Goal: Find specific page/section: Find specific page/section

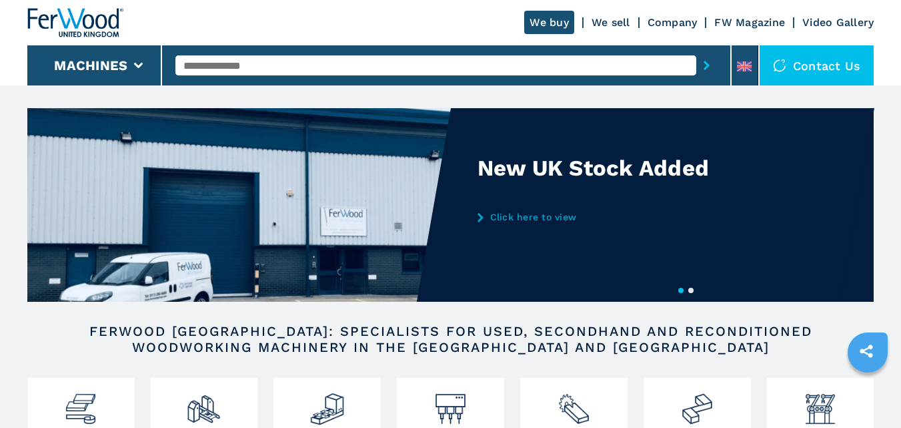
click at [315, 381] on img at bounding box center [327, 403] width 35 height 45
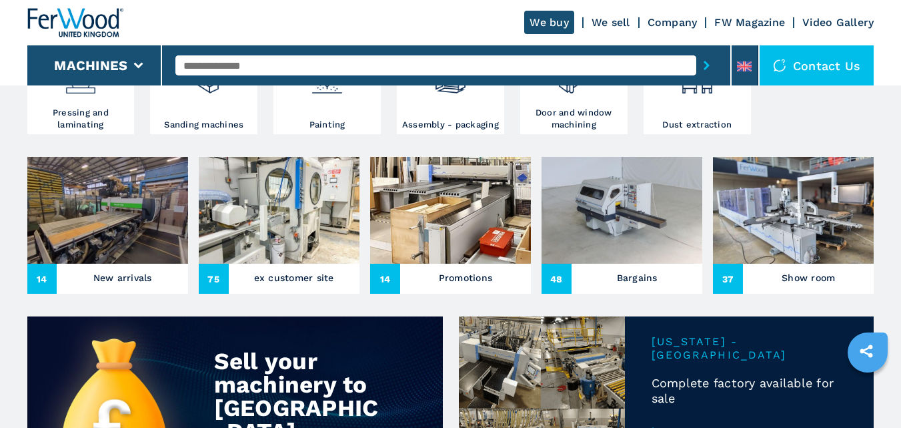
scroll to position [534, 0]
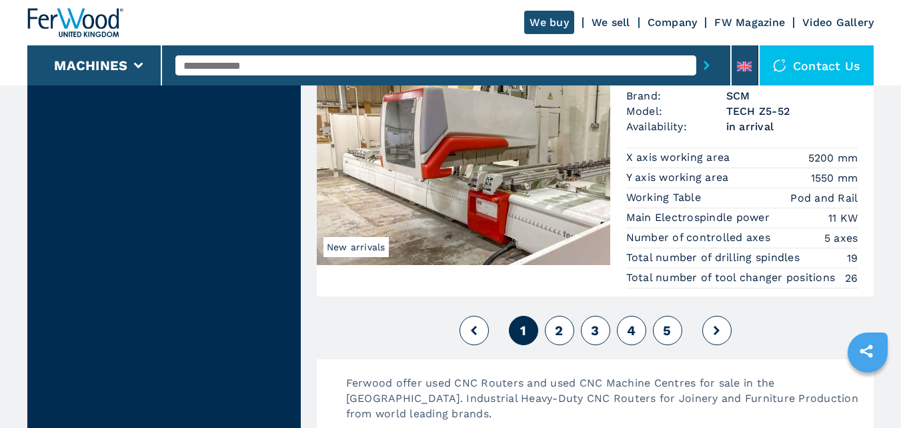
scroll to position [3202, 0]
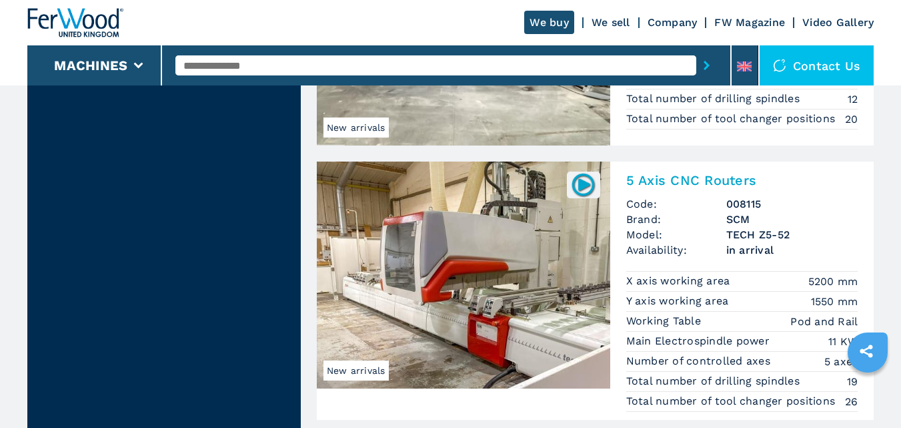
click at [461, 249] on img at bounding box center [464, 274] width 294 height 227
click at [650, 183] on h2 "5 Axis CNC Routers" at bounding box center [742, 180] width 232 height 16
